Goal: Check status: Check status

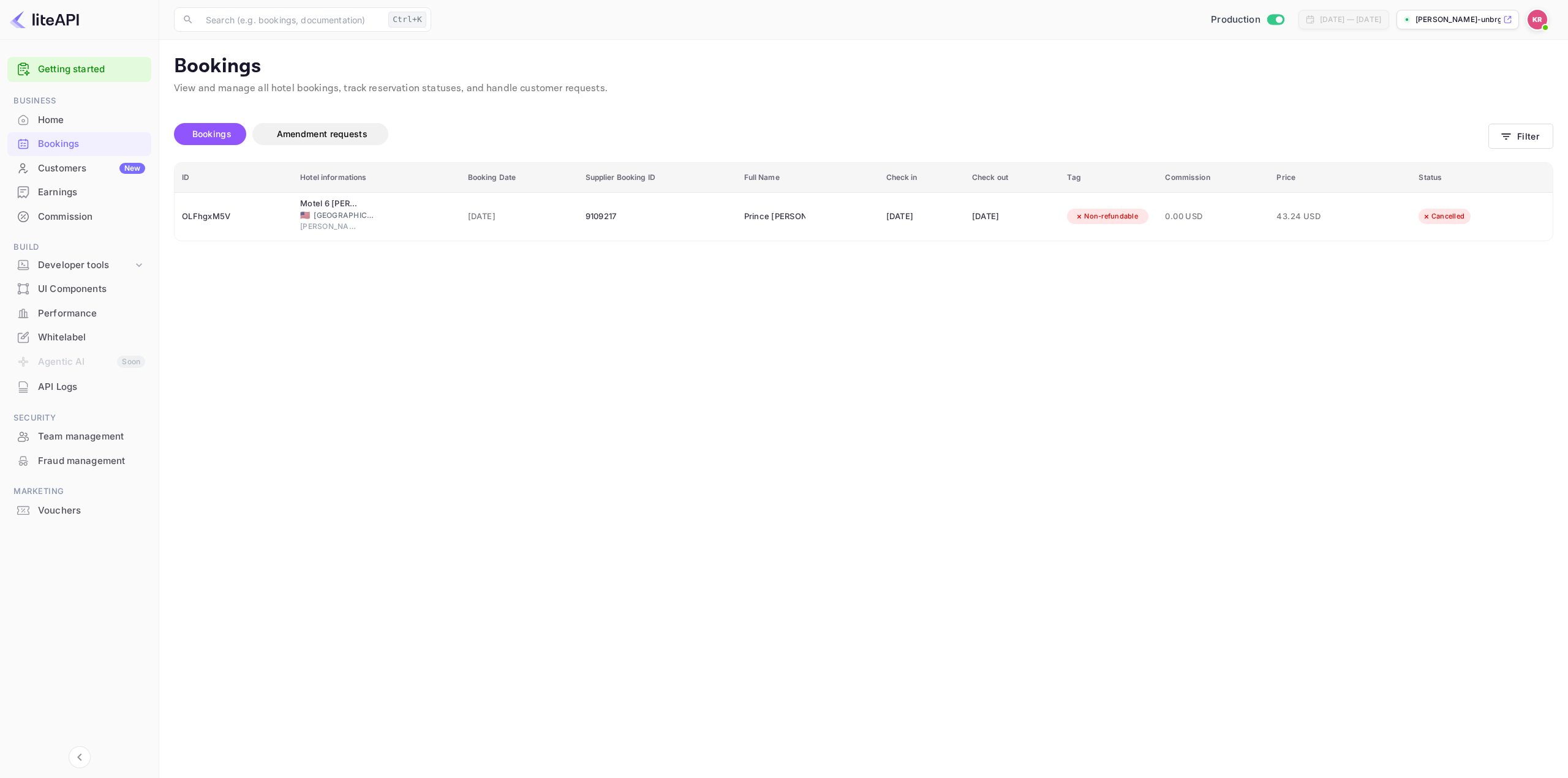
click at [1541, 16] on img at bounding box center [1537, 19] width 20 height 20
click at [1473, 119] on div "Logout" at bounding box center [1478, 127] width 141 height 29
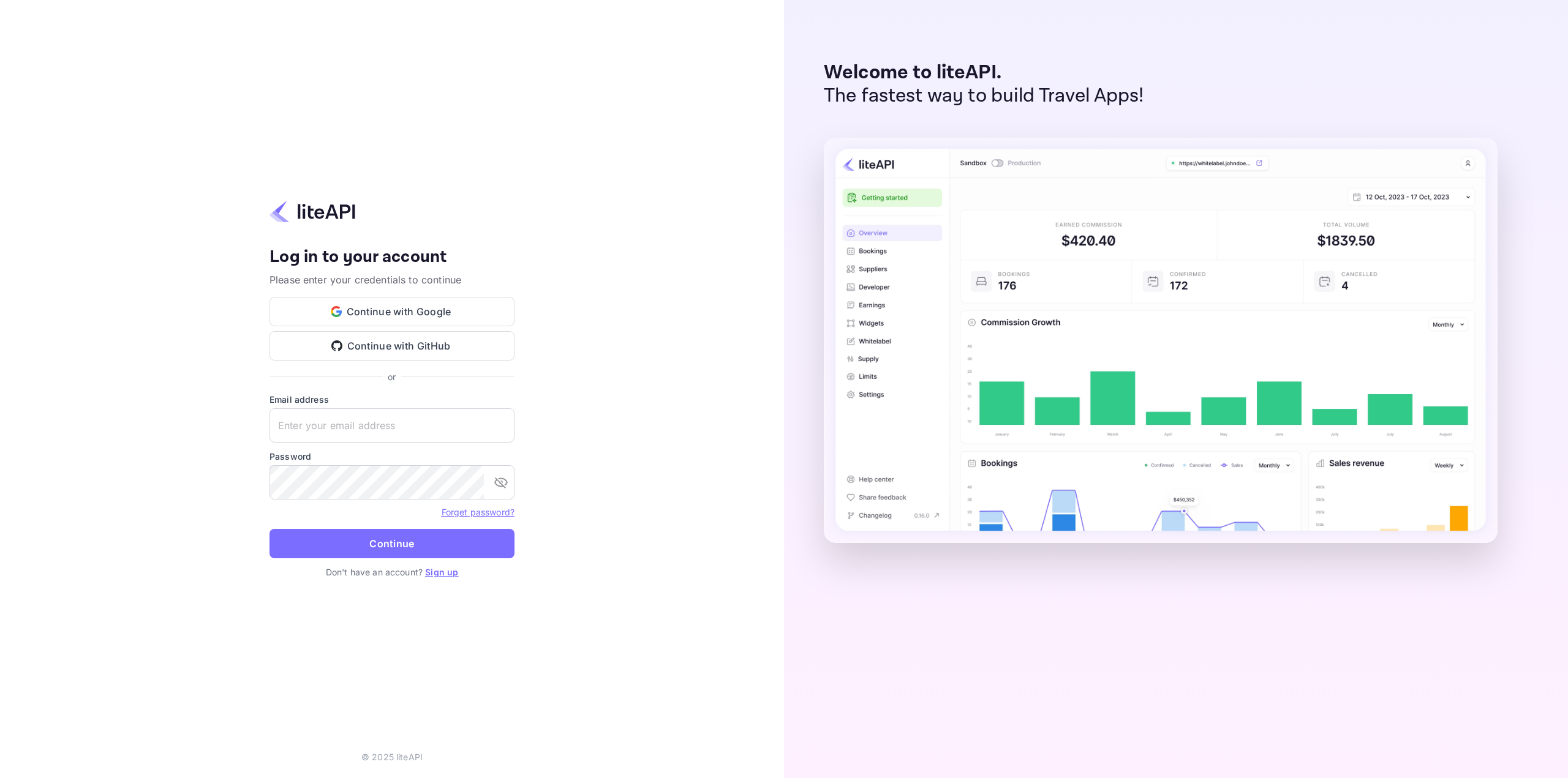
type input "nuiteedirectcug@hotelogical.com"
click at [383, 544] on button "Continue" at bounding box center [392, 543] width 245 height 29
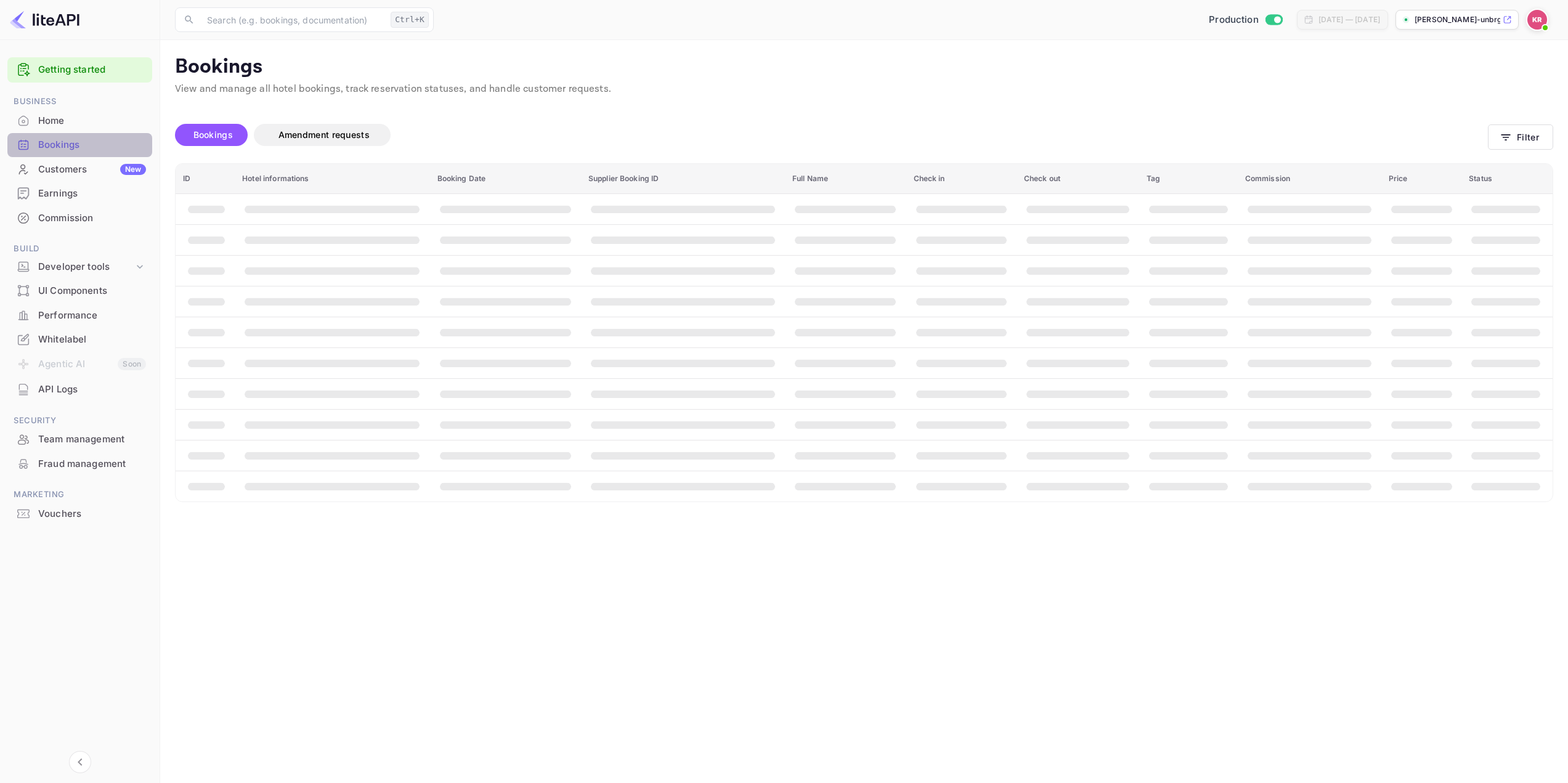
click at [54, 143] on div "Bookings" at bounding box center [92, 145] width 108 height 14
click at [1536, 131] on button "Filter" at bounding box center [1530, 137] width 65 height 25
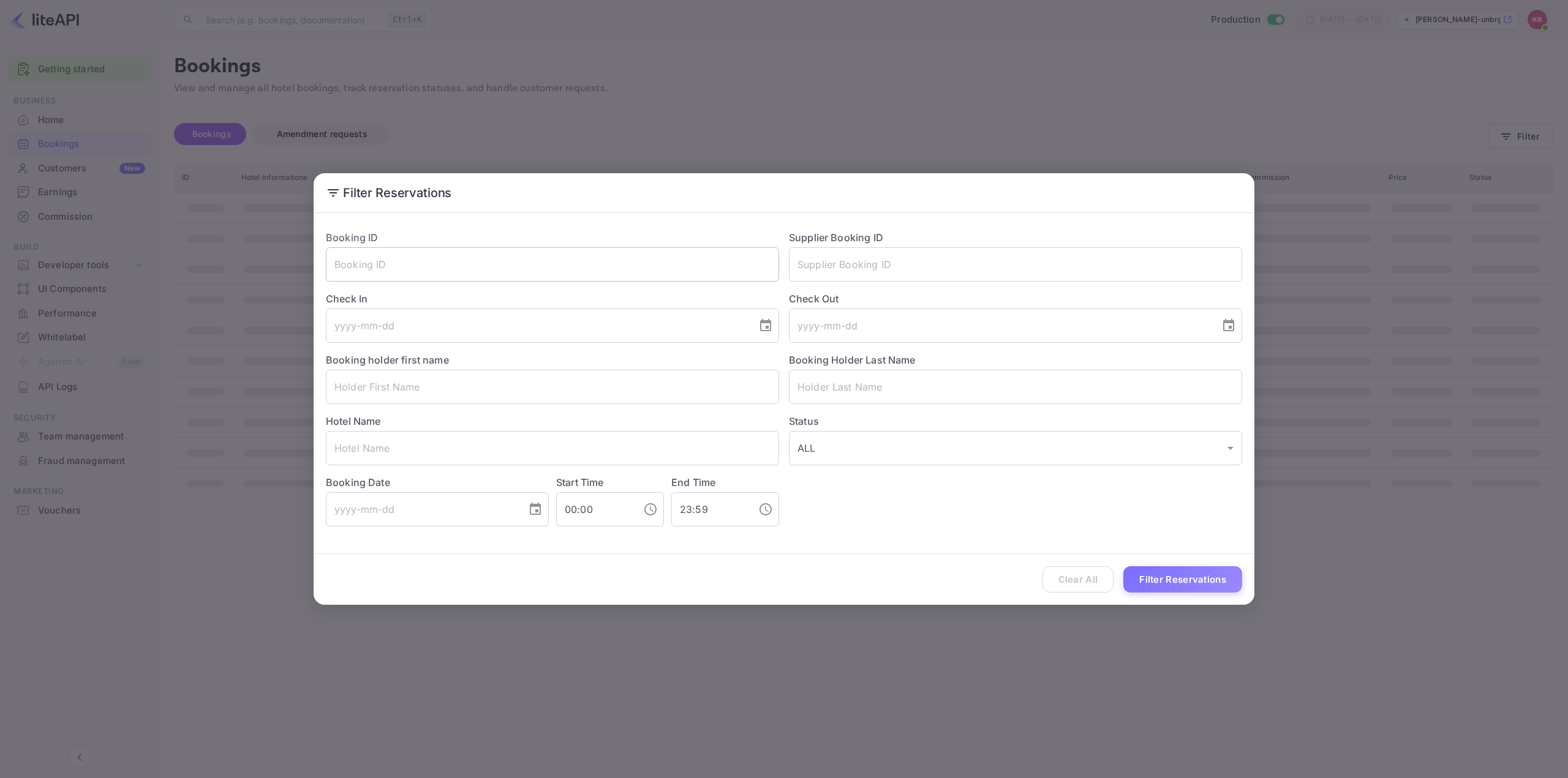
click at [610, 252] on input "text" at bounding box center [552, 264] width 453 height 34
paste input "1145XF3yr"
type input "1145XF3yr"
click at [1166, 573] on button "Filter Reservations" at bounding box center [1182, 579] width 119 height 26
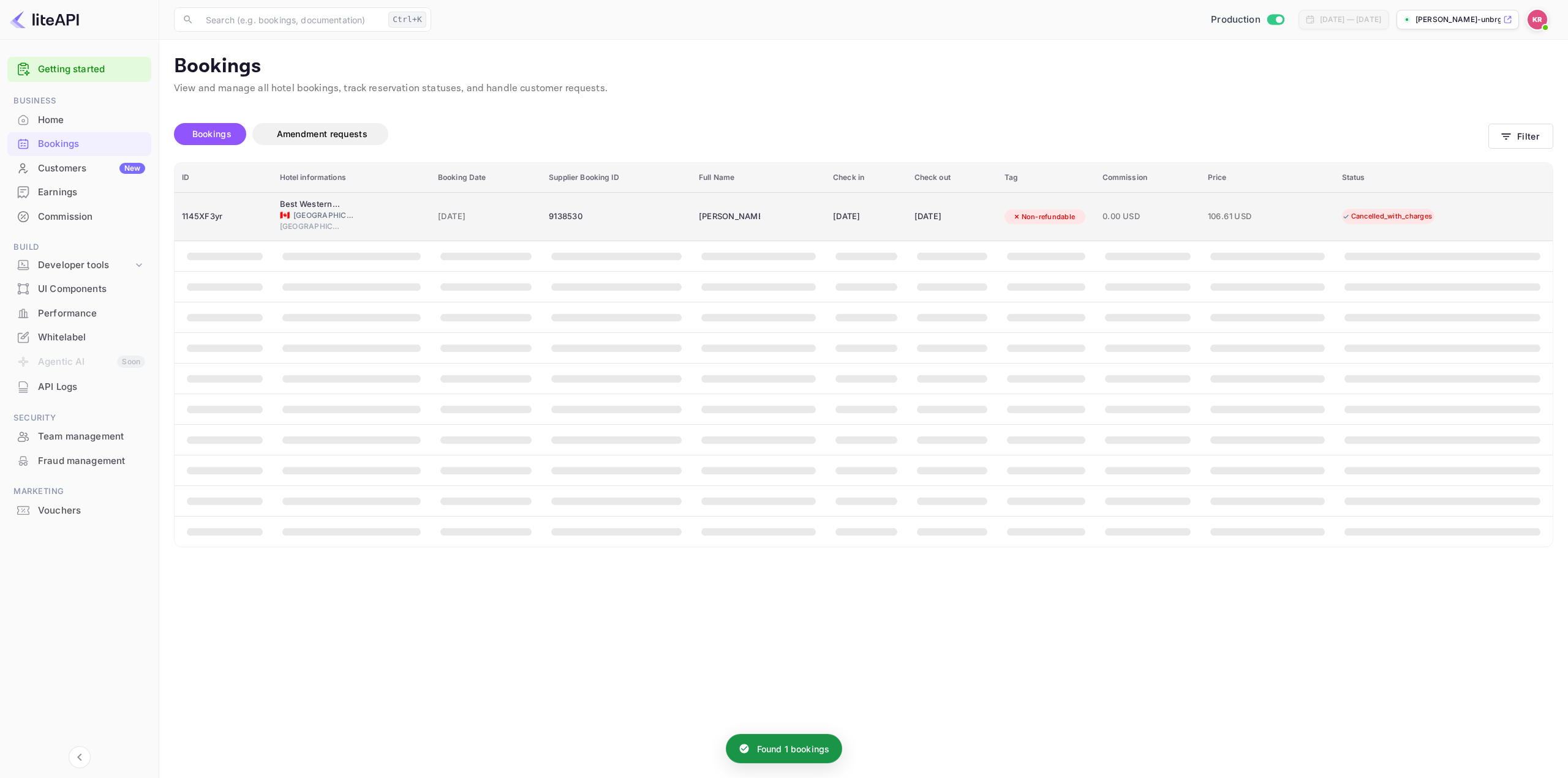
click at [931, 216] on div "[DATE]" at bounding box center [952, 217] width 76 height 20
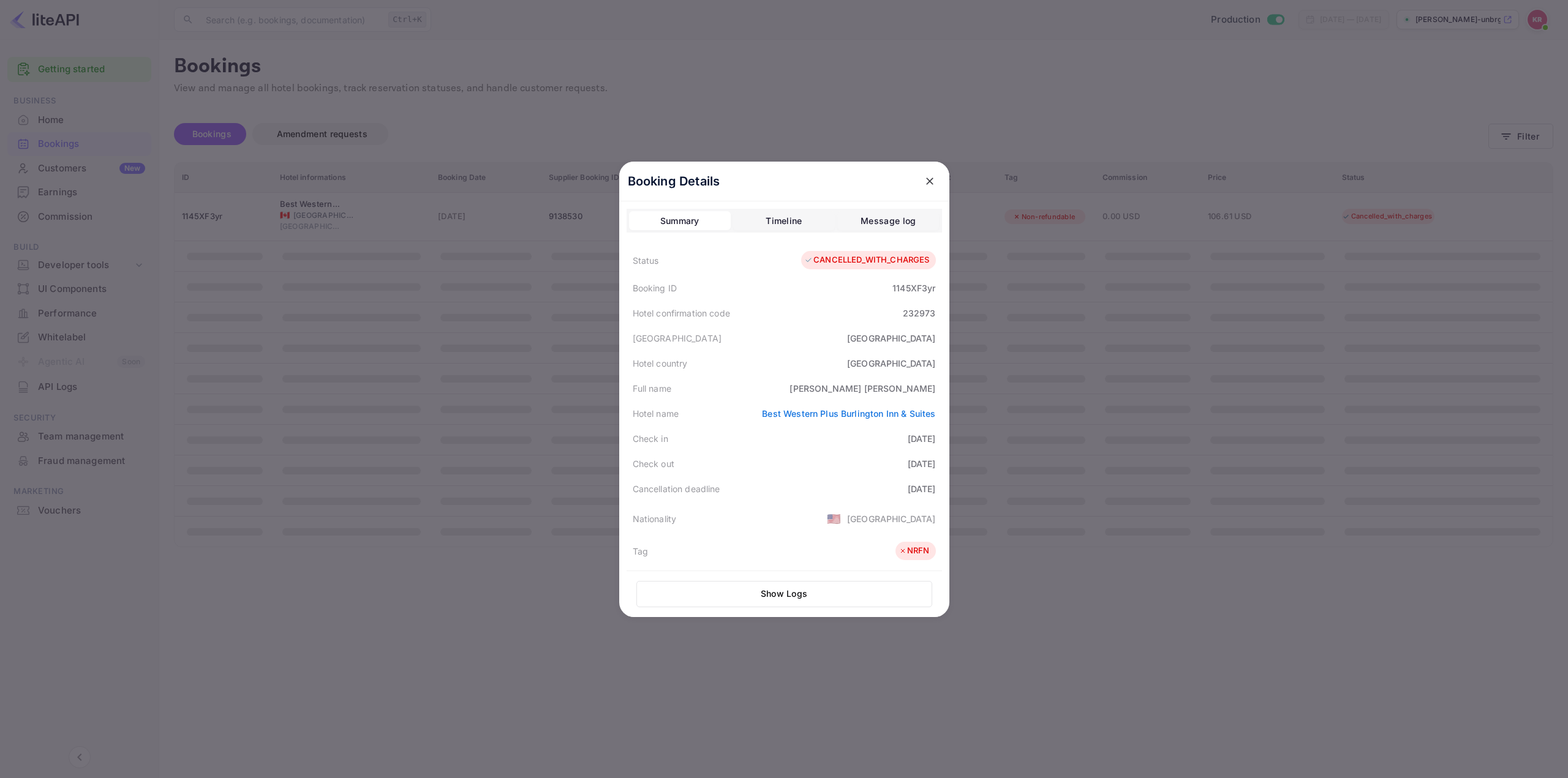
click at [776, 448] on div "Check in [DATE]" at bounding box center [784, 438] width 315 height 25
click at [790, 458] on div "Check out [DATE]" at bounding box center [784, 464] width 315 height 25
click at [790, 385] on div "Full name [PERSON_NAME]" at bounding box center [784, 388] width 315 height 25
click at [1152, 370] on div at bounding box center [784, 389] width 1568 height 778
